Goal: Contribute content: Add original content to the website for others to see

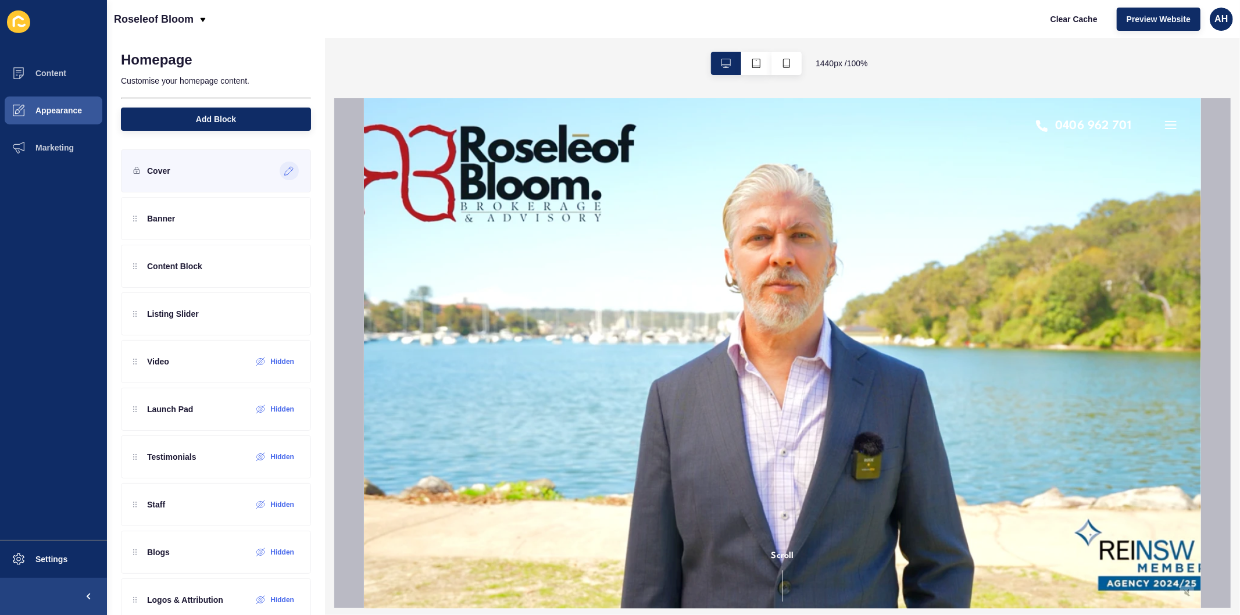
click at [284, 171] on icon at bounding box center [289, 170] width 10 height 9
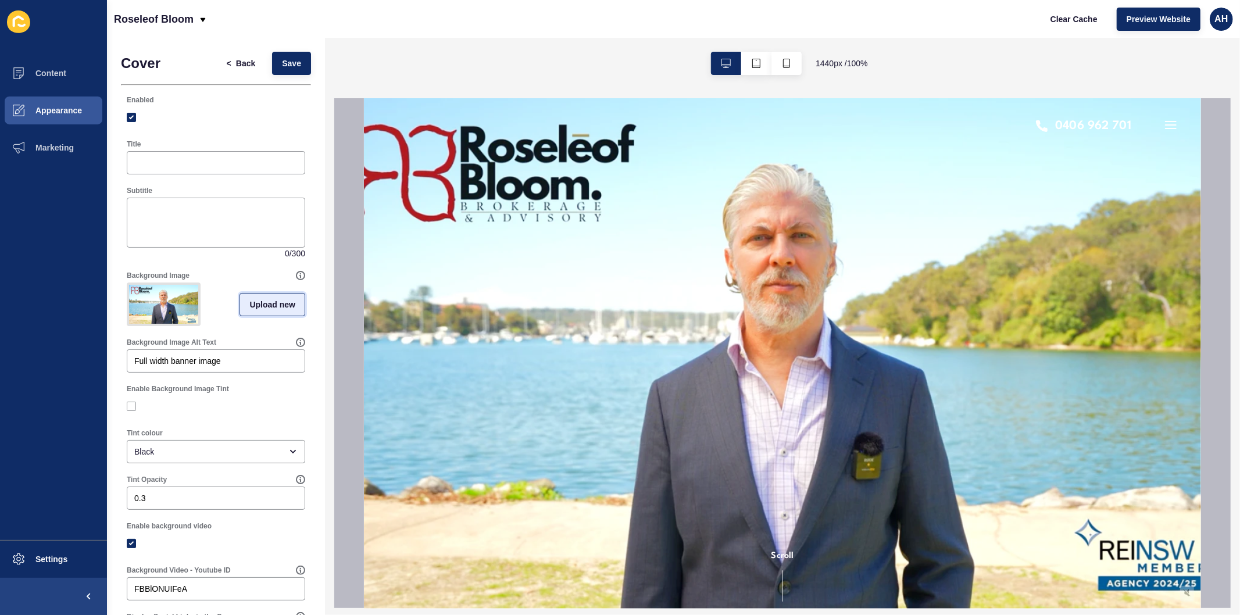
click at [252, 310] on span "Upload new" at bounding box center [272, 305] width 46 height 12
click at [185, 299] on span at bounding box center [216, 306] width 176 height 45
click at [128, 284] on input "Drag or click to upload" at bounding box center [128, 284] width 0 height 0
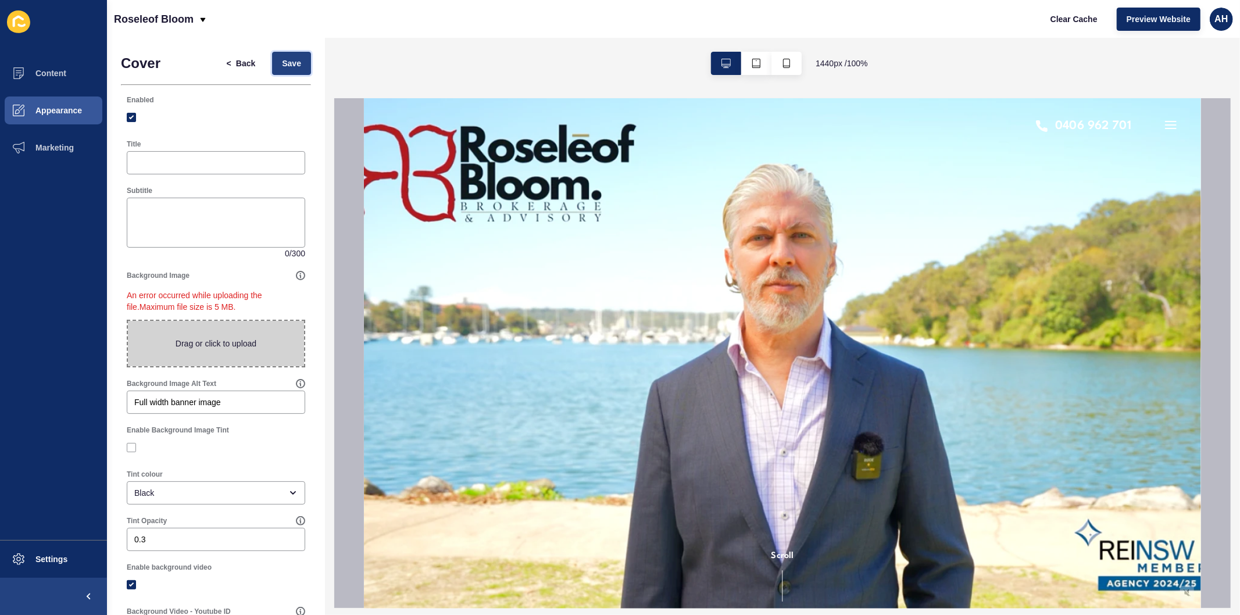
click at [282, 66] on span "Save" at bounding box center [291, 64] width 19 height 12
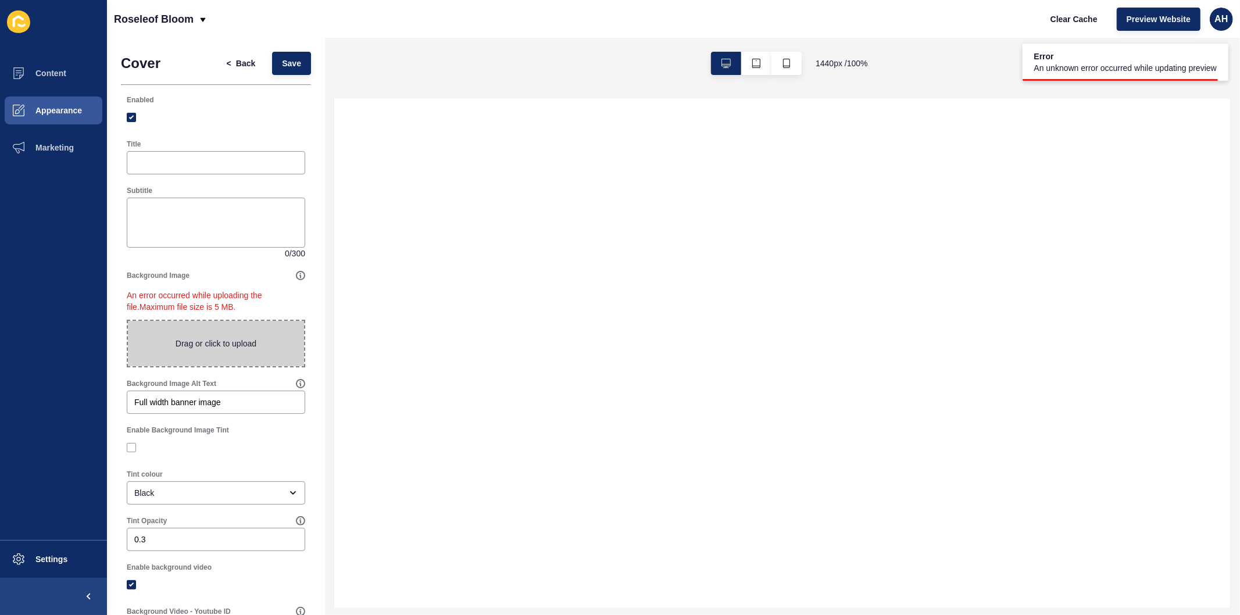
click at [722, 18] on div "Roseleof Bloom Clear Cache Preview Website AH" at bounding box center [673, 19] width 1133 height 38
click at [208, 348] on span at bounding box center [216, 343] width 176 height 45
click at [128, 321] on input "Drag or click to upload" at bounding box center [128, 321] width 0 height 0
type input "C:\fakepath\image (14) (1).png"
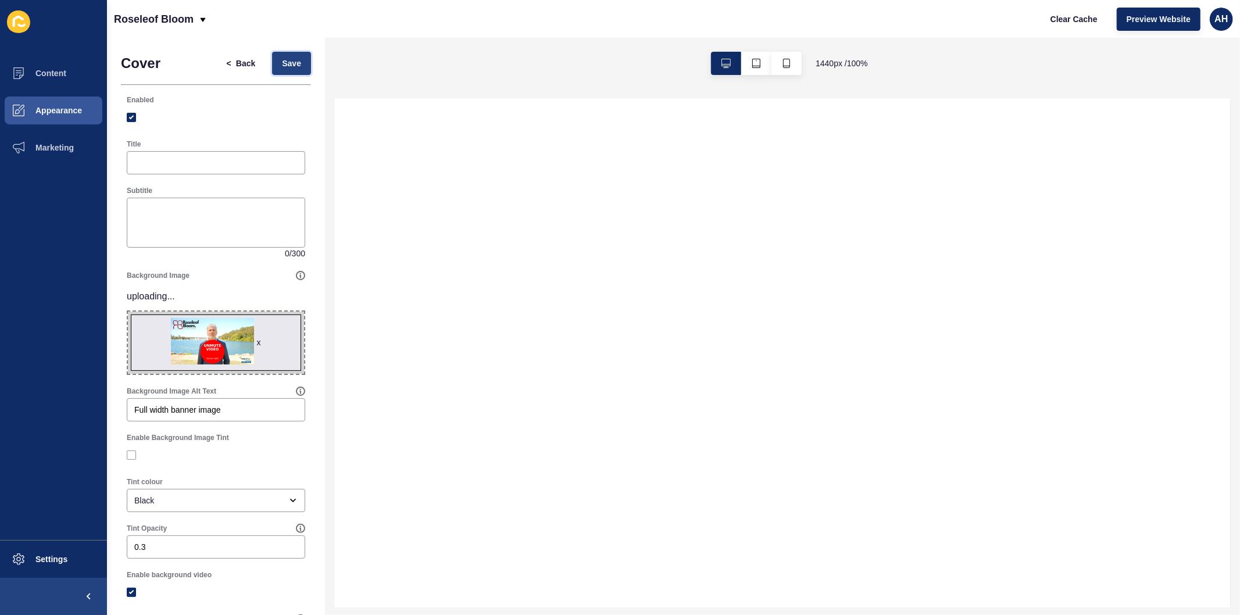
click at [282, 60] on span "Save" at bounding box center [291, 64] width 19 height 12
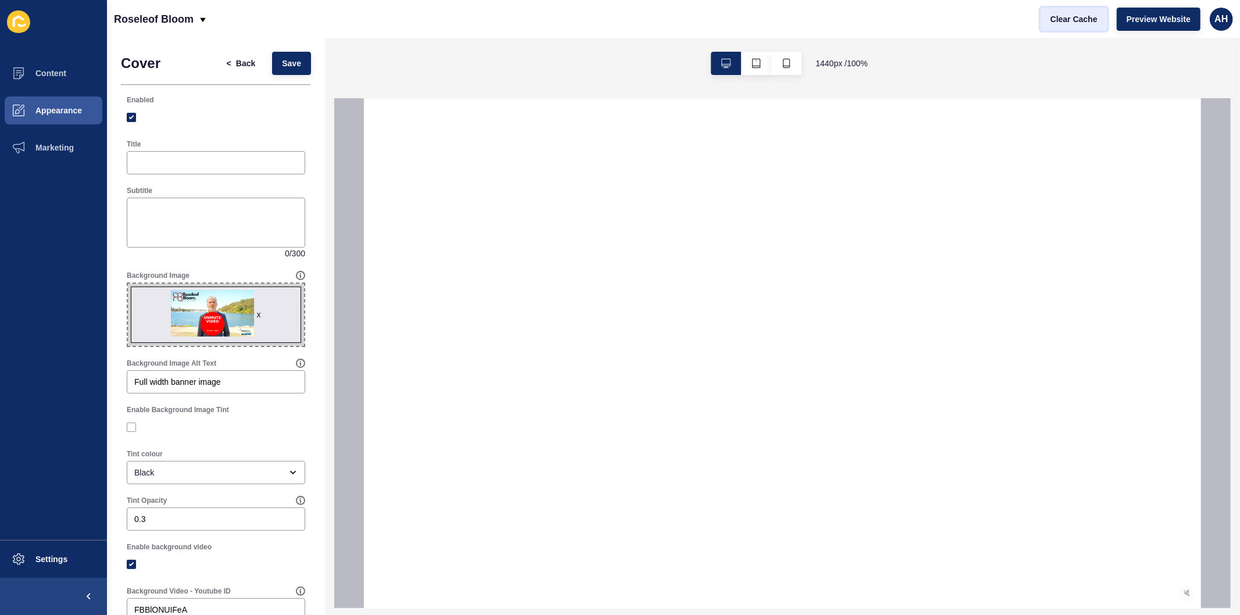
click at [1075, 24] on span "Clear Cache" at bounding box center [1073, 19] width 47 height 12
click at [282, 62] on span "Save" at bounding box center [291, 64] width 19 height 12
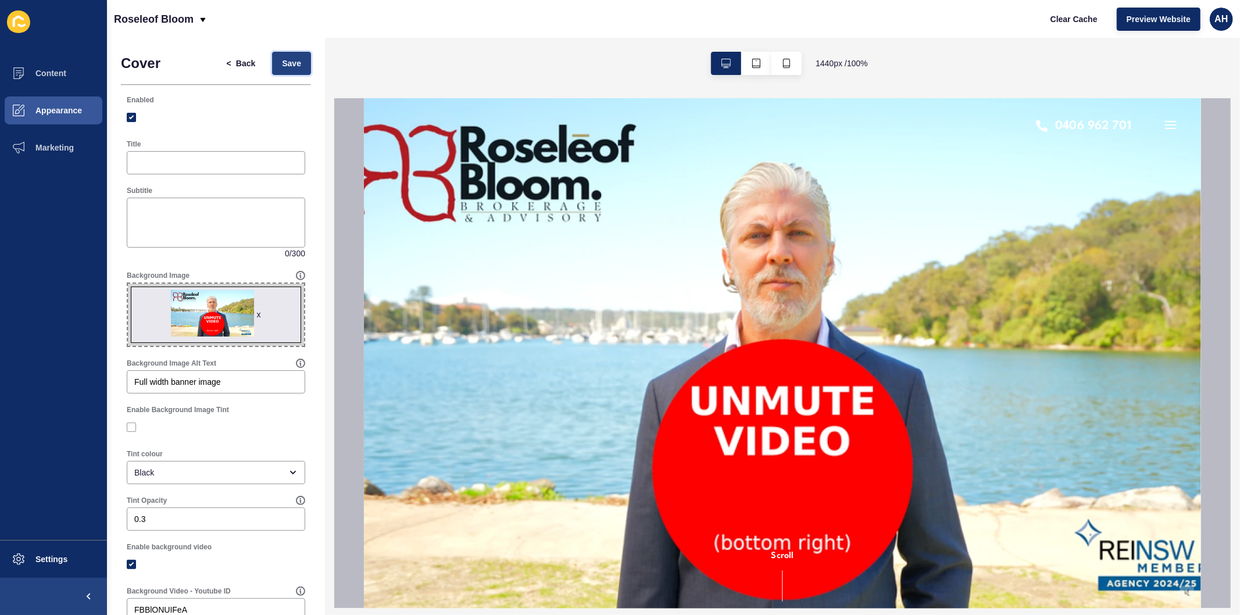
click at [274, 70] on button "Save" at bounding box center [291, 63] width 39 height 23
click at [1067, 20] on span "Clear Cache" at bounding box center [1073, 19] width 47 height 12
click at [970, 58] on div "1440 px / 100 %" at bounding box center [782, 63] width 915 height 51
click at [257, 316] on div "x" at bounding box center [259, 315] width 4 height 12
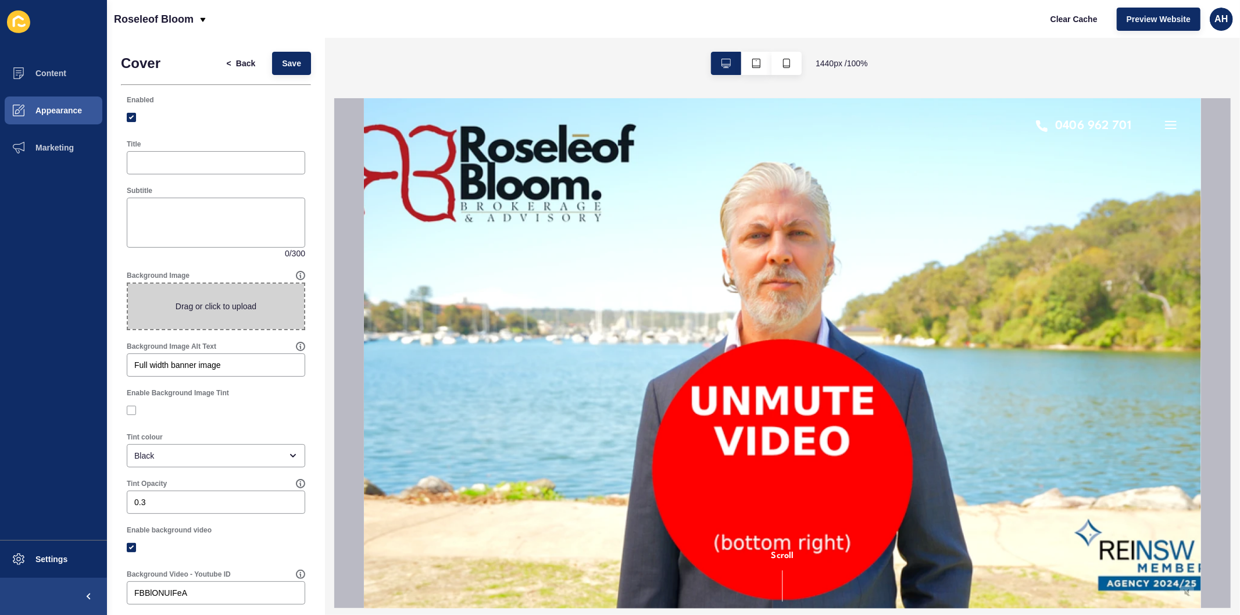
click at [183, 298] on span at bounding box center [216, 306] width 176 height 45
click at [128, 284] on input "Drag or click to upload" at bounding box center [128, 284] width 0 height 0
type input "C:\fakepath\image (14) (2).png"
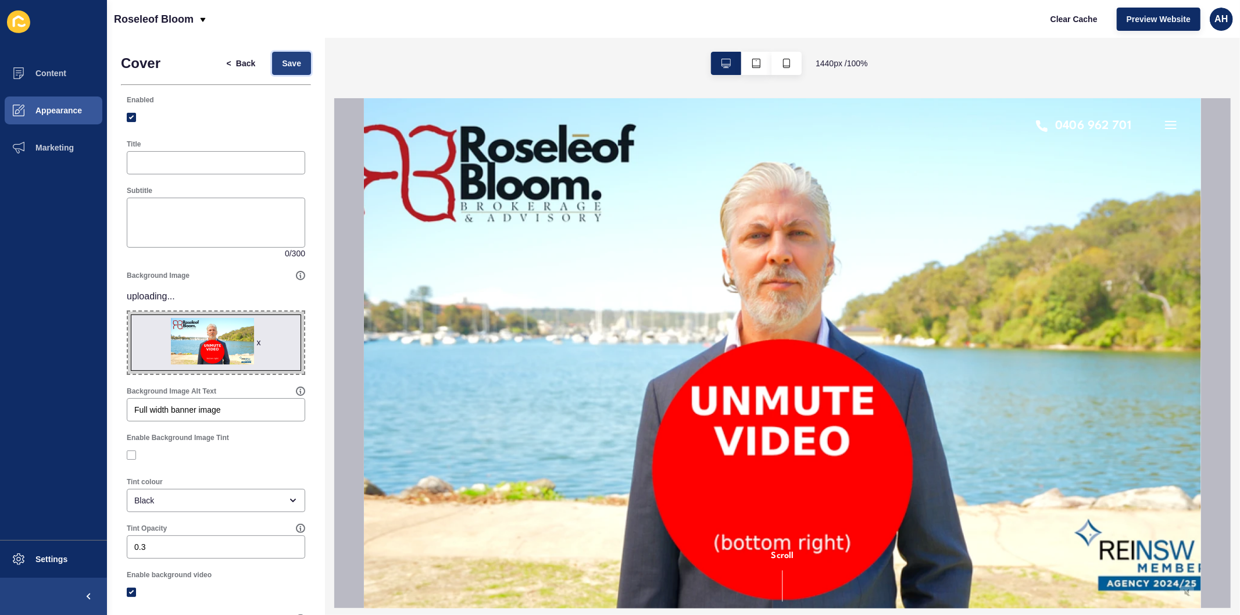
click at [282, 65] on span "Save" at bounding box center [291, 64] width 19 height 12
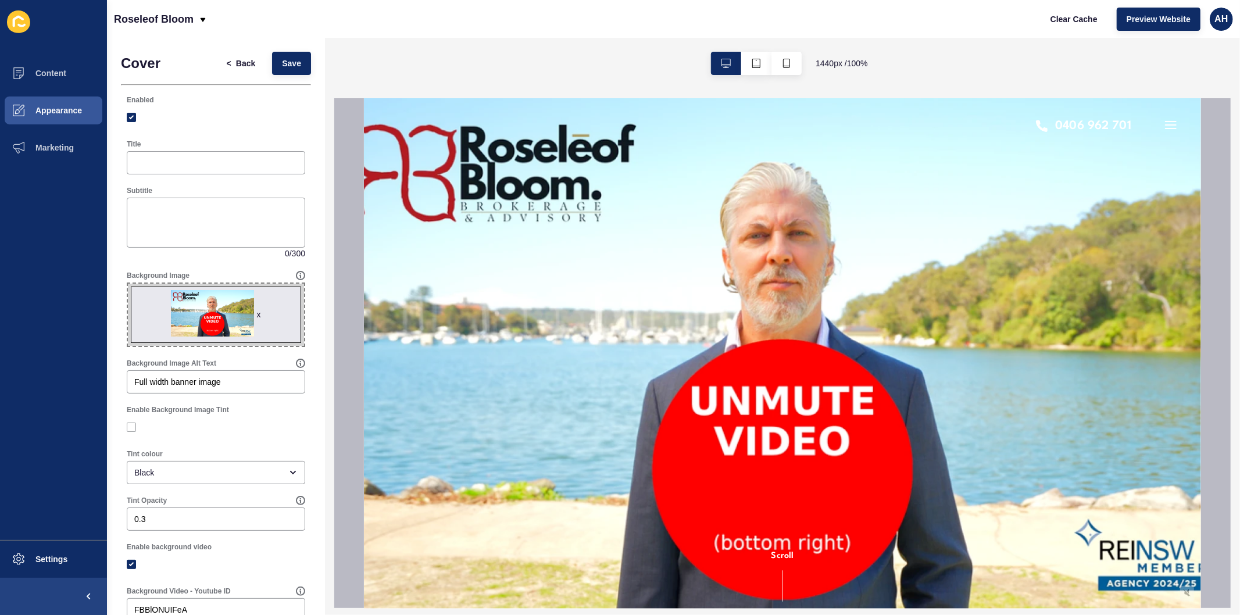
click at [257, 312] on div "x" at bounding box center [259, 315] width 4 height 12
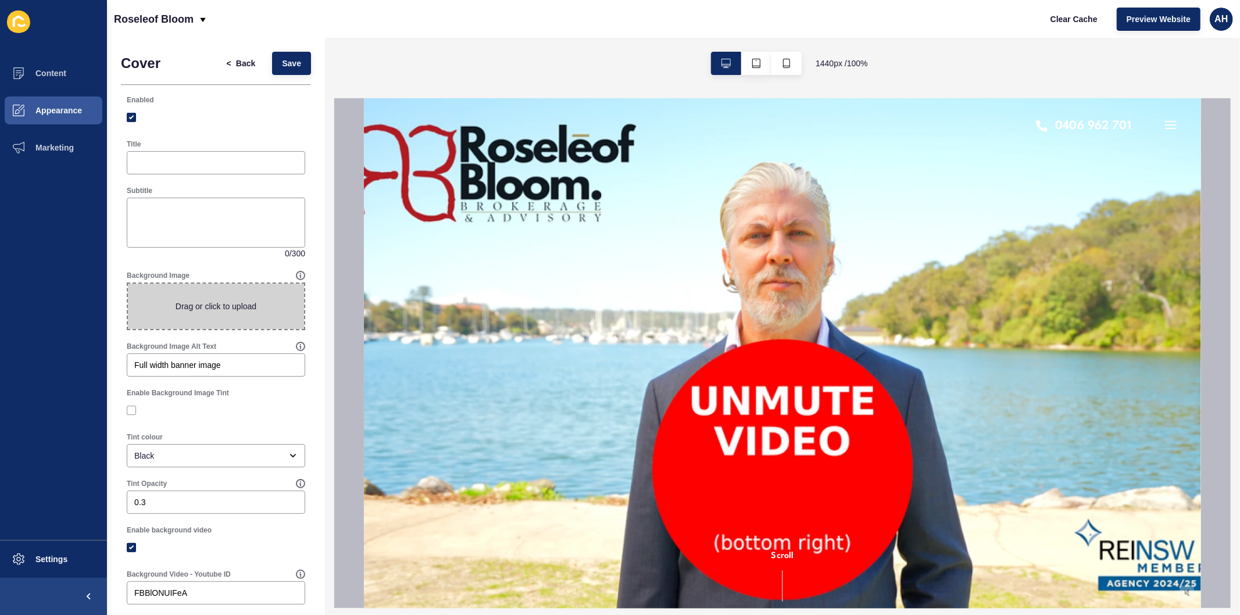
click at [210, 318] on span at bounding box center [216, 306] width 176 height 45
click at [128, 284] on input "Drag or click to upload" at bounding box center [128, 284] width 0 height 0
type input "C:\fakepath\vlcsnap-2025-09-23-16h52m02s335.png"
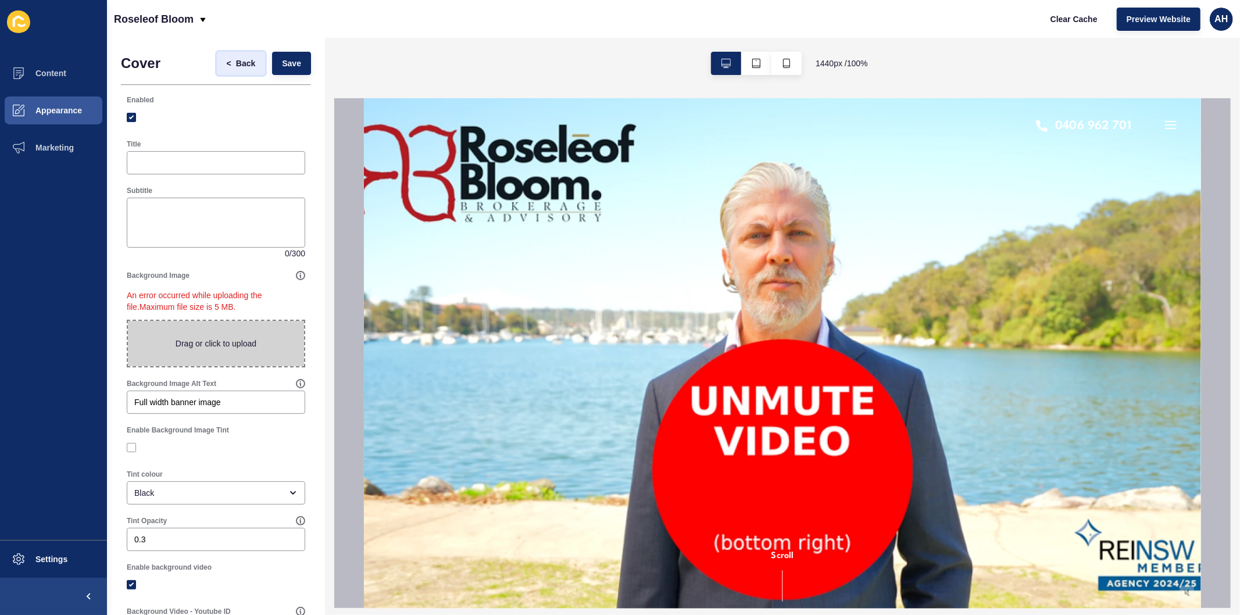
click at [236, 64] on span "Back" at bounding box center [245, 64] width 19 height 12
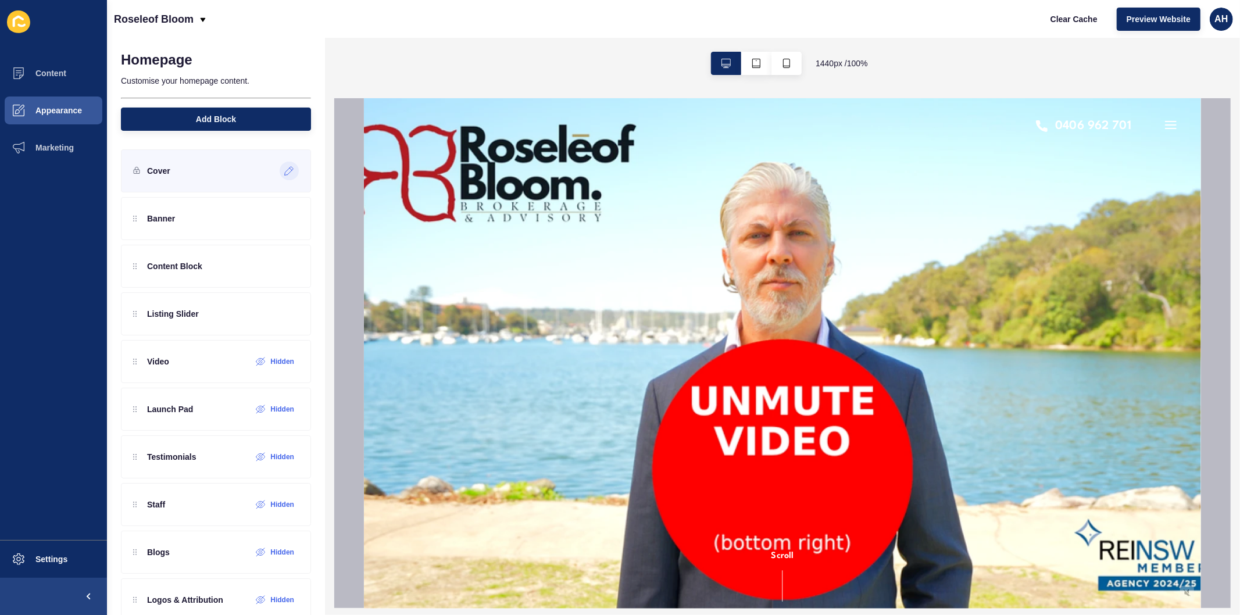
click at [284, 170] on icon at bounding box center [289, 170] width 10 height 9
